Goal: Information Seeking & Learning: Understand process/instructions

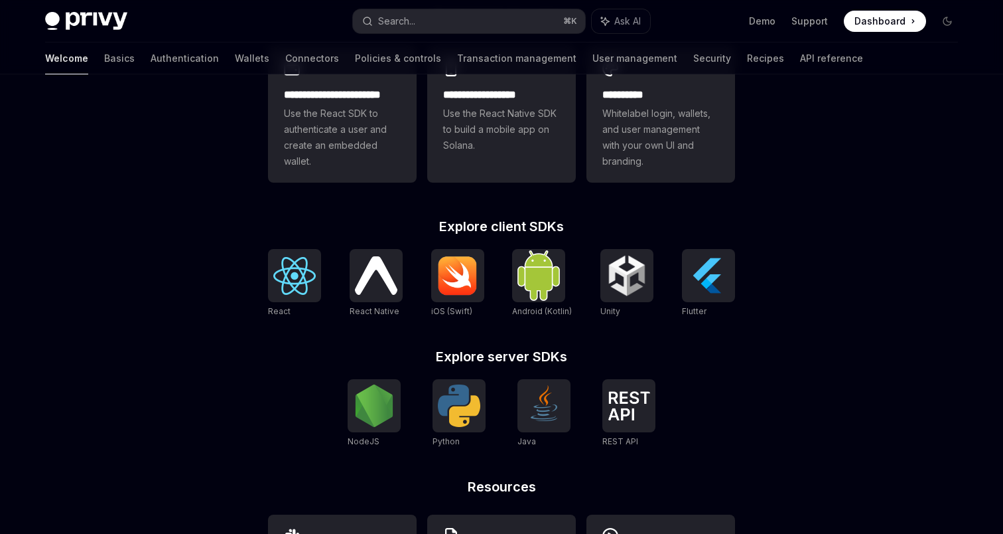
scroll to position [403, 0]
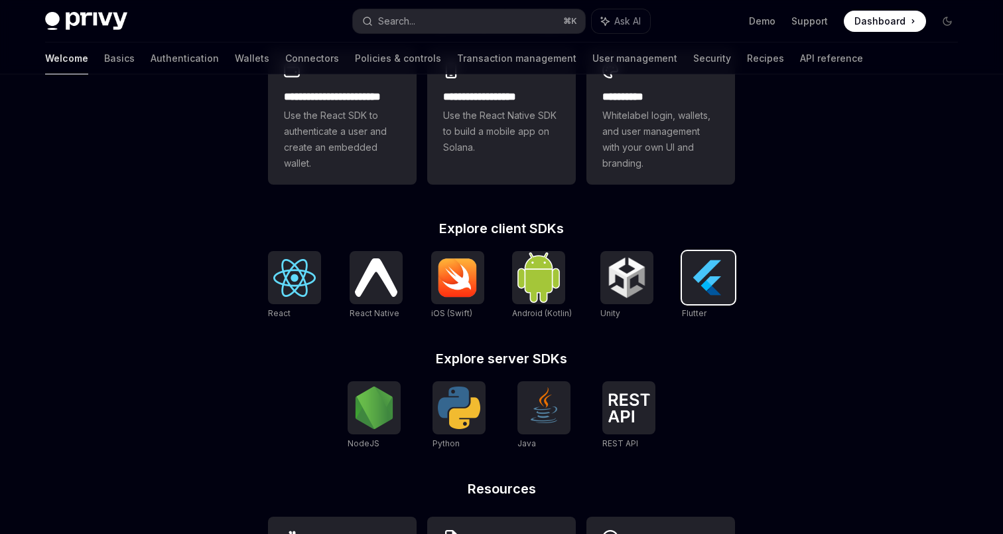
click at [703, 301] on div at bounding box center [708, 277] width 53 height 53
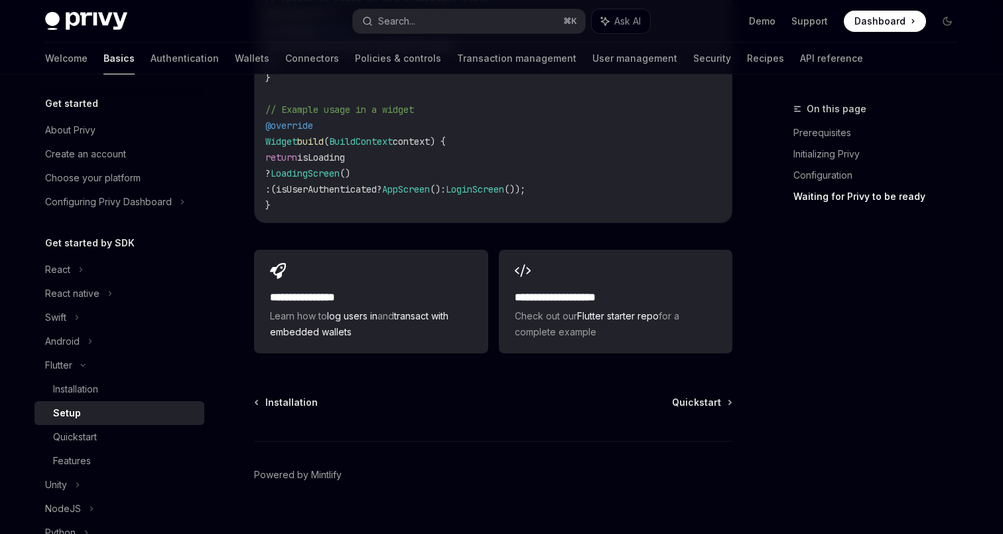
scroll to position [1503, 0]
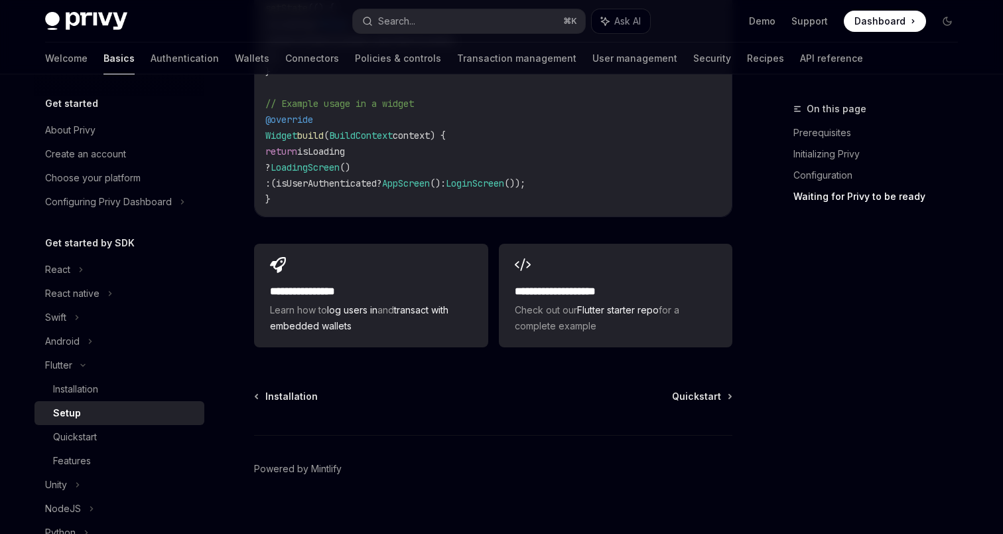
click at [151, 388] on div "Installation" at bounding box center [124, 389] width 143 height 16
type textarea "*"
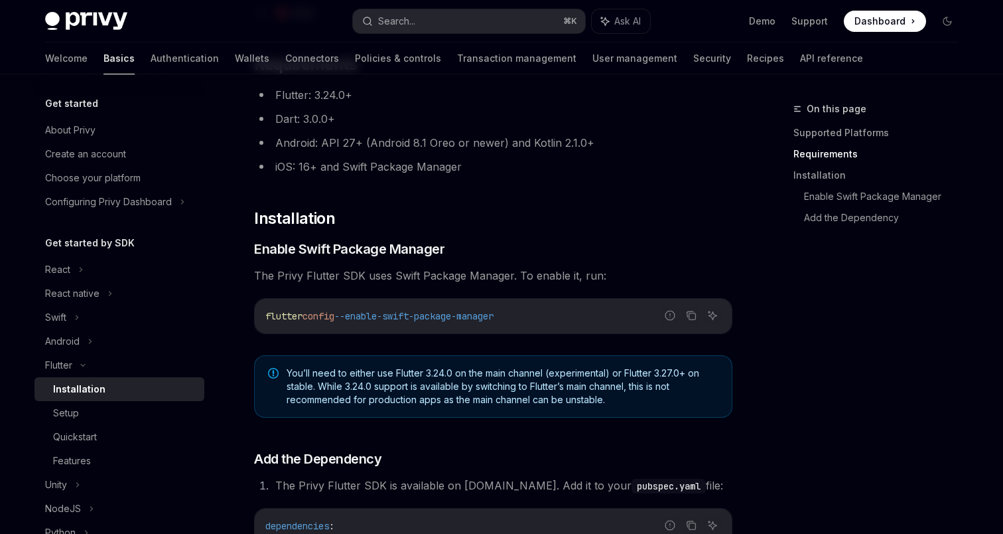
scroll to position [232, 0]
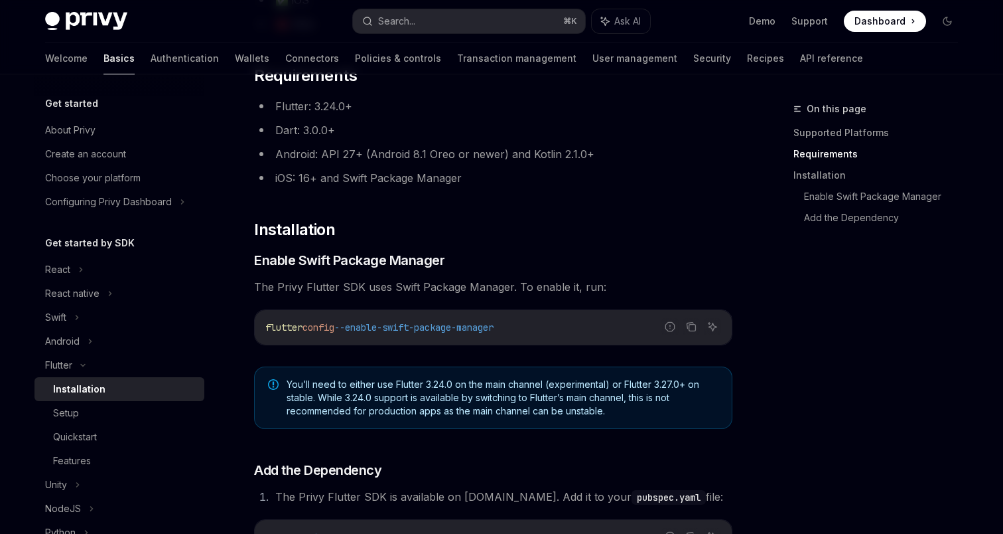
click at [698, 298] on div "​ Supported Platforms ✅ Android ✅ iOS ❌ Web ​ Requirements Flutter: 3.24.0+ Dar…" at bounding box center [493, 313] width 478 height 756
click at [818, 356] on div "On this page Supported Platforms Requirements Installation Enable Swift Package…" at bounding box center [868, 317] width 202 height 433
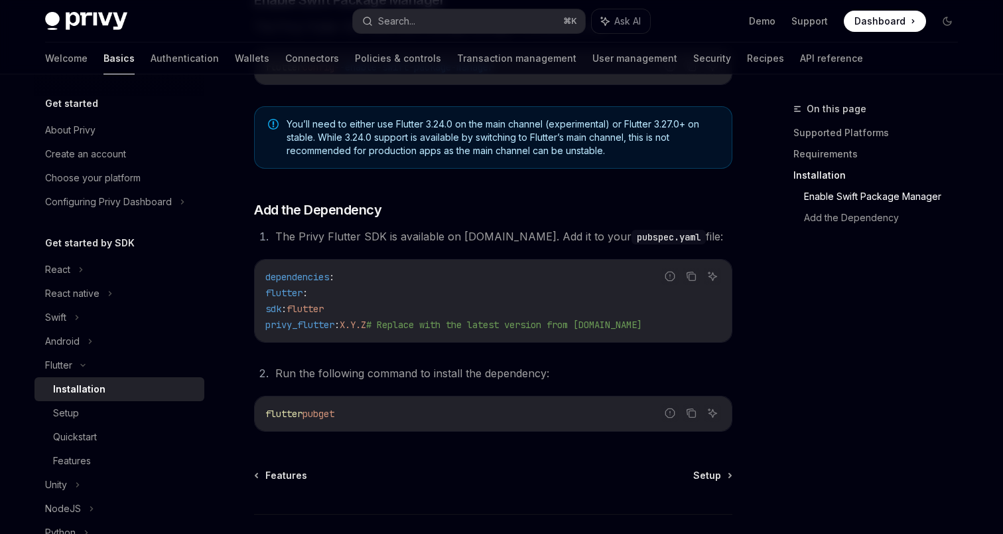
scroll to position [587, 0]
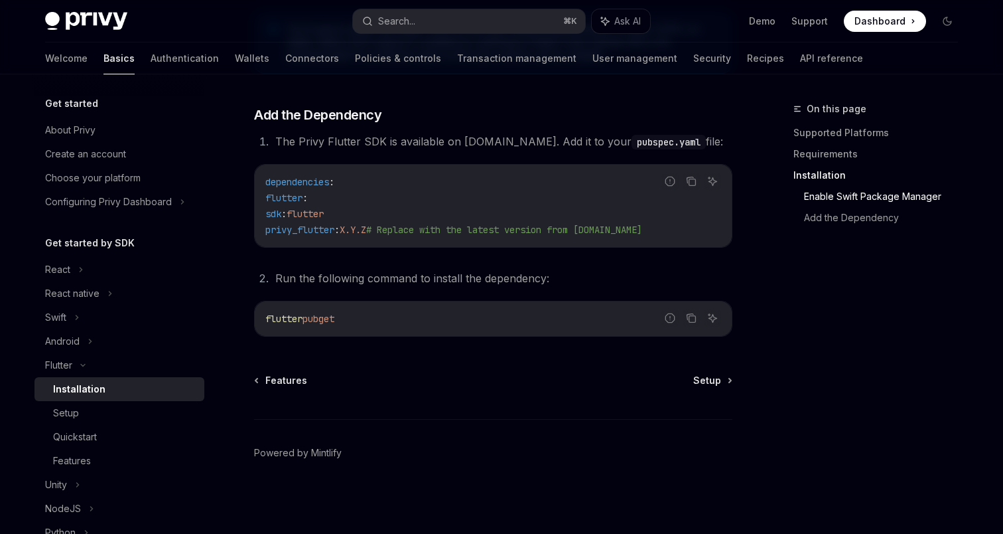
click at [662, 403] on div "Features Setup Powered by Mintlify" at bounding box center [493, 454] width 478 height 160
